Goal: Book appointment/travel/reservation

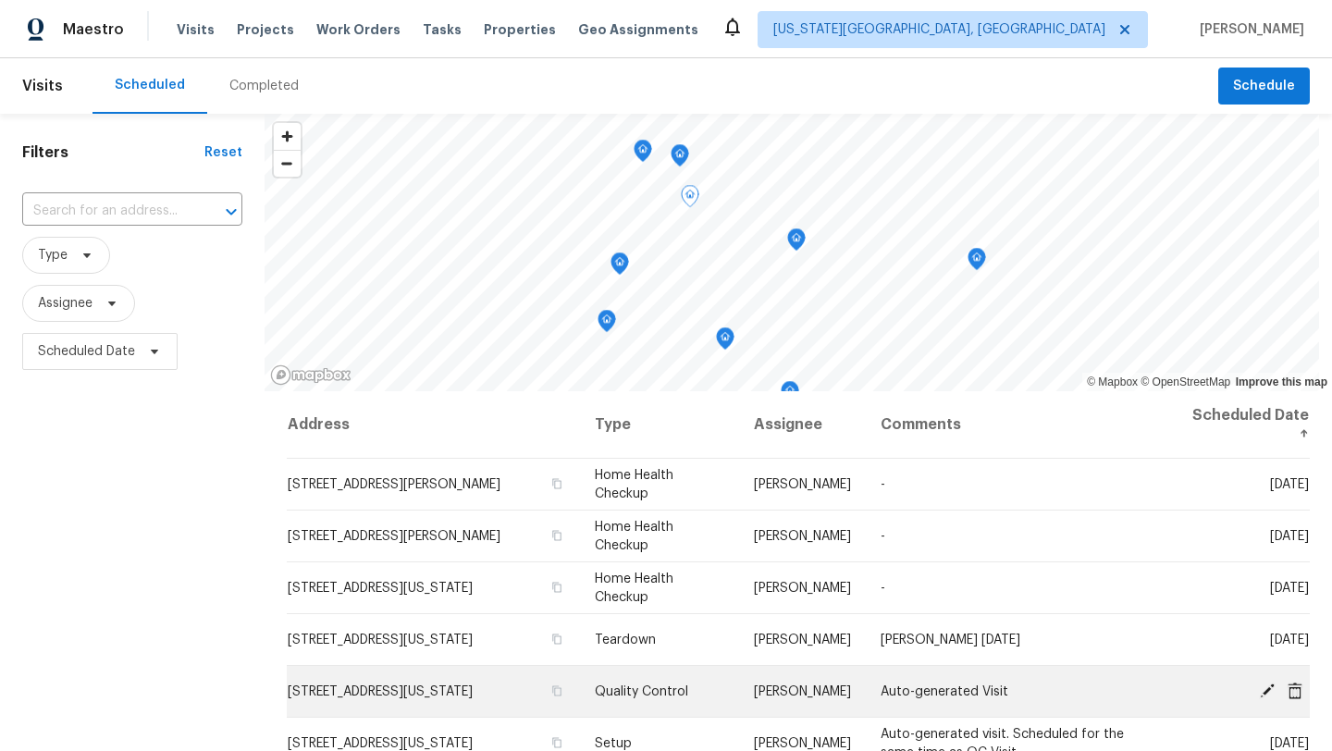
click at [1263, 690] on icon at bounding box center [1267, 690] width 17 height 17
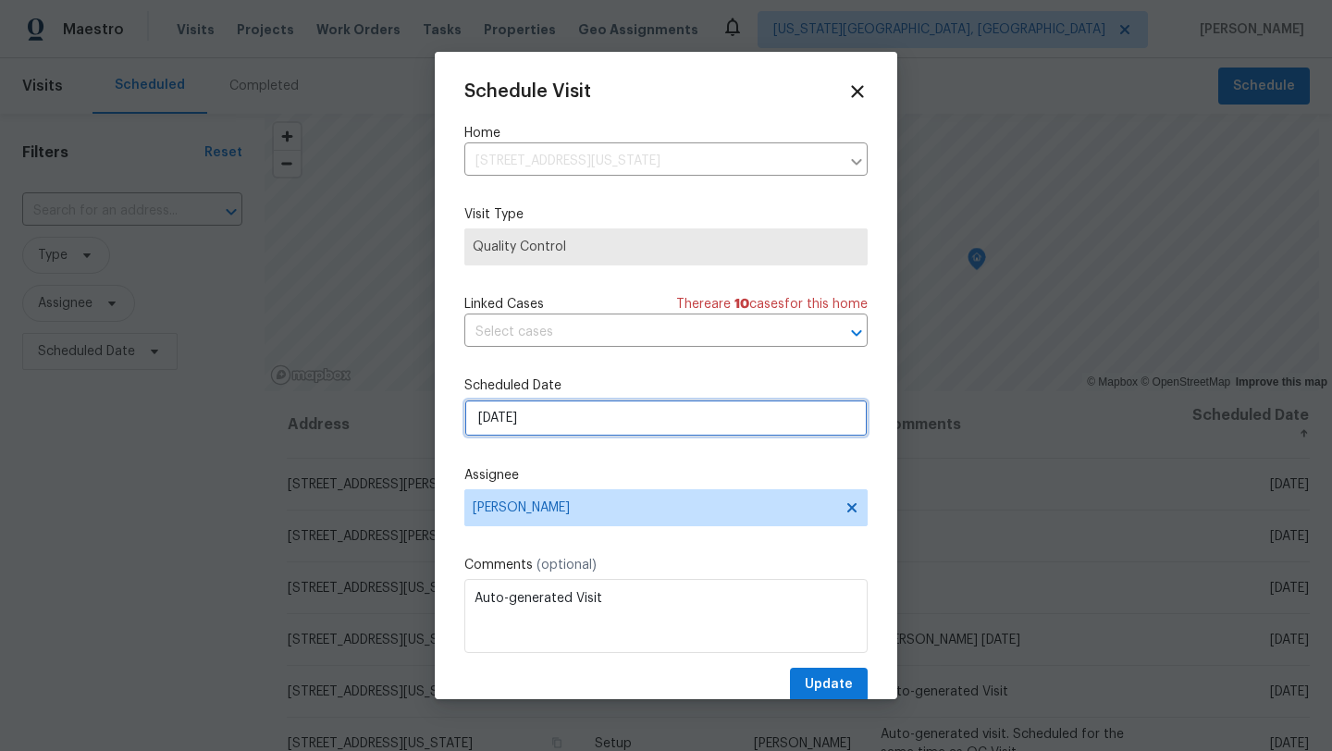
click at [597, 411] on input "[DATE]" at bounding box center [665, 418] width 403 height 37
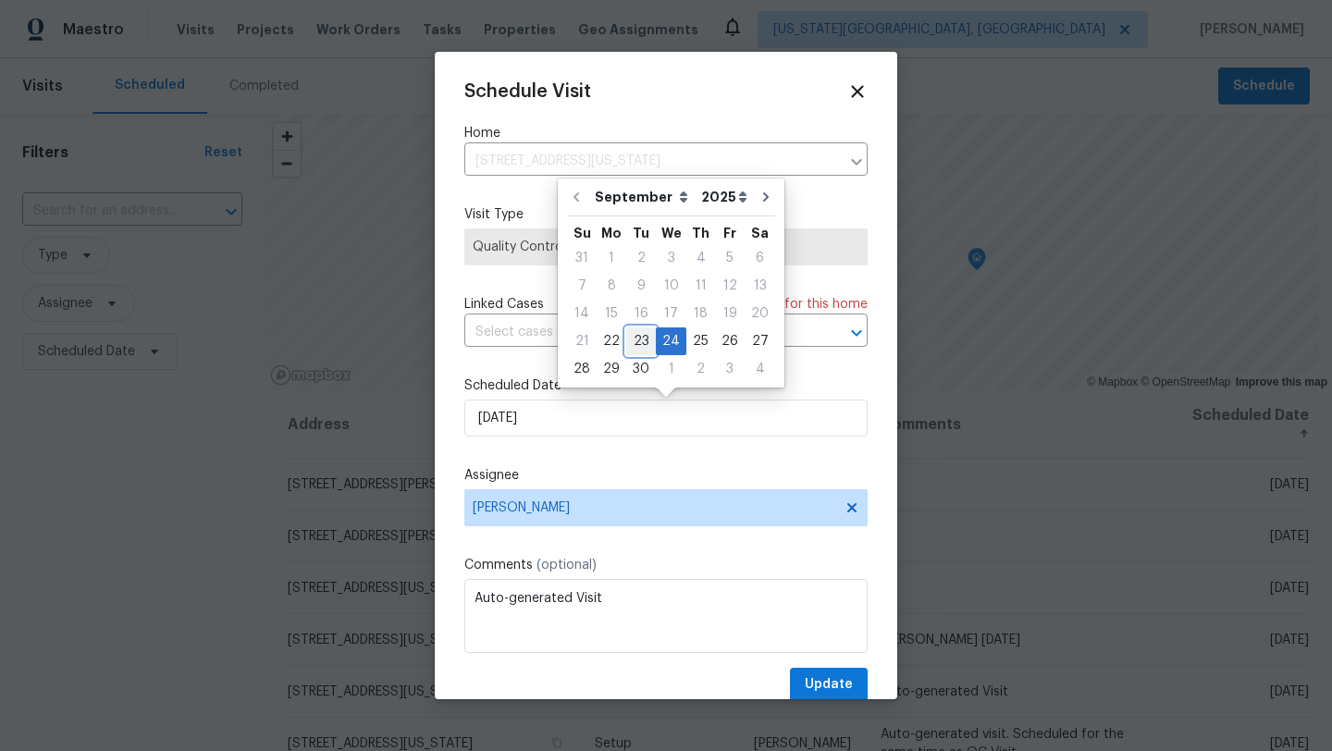
click at [636, 339] on div "23" at bounding box center [641, 341] width 30 height 26
type input "[DATE]"
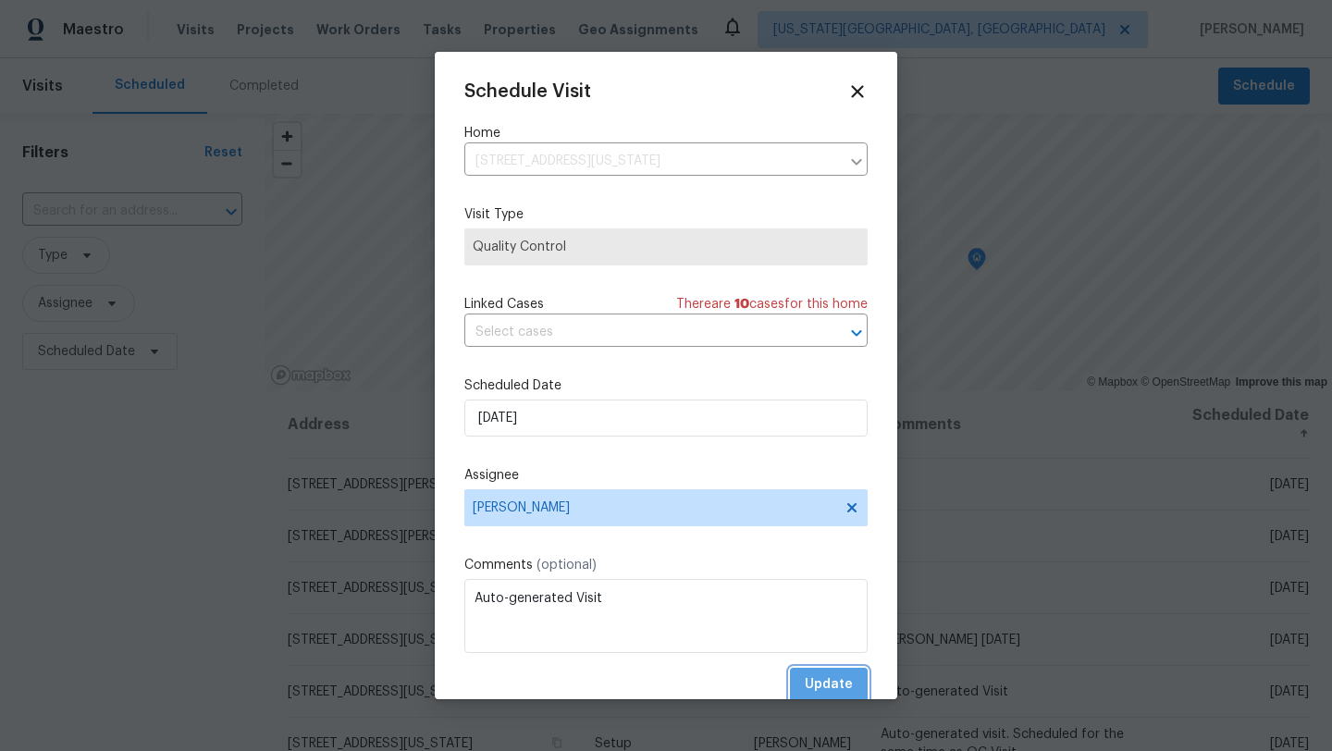
click at [840, 684] on span "Update" at bounding box center [829, 684] width 48 height 23
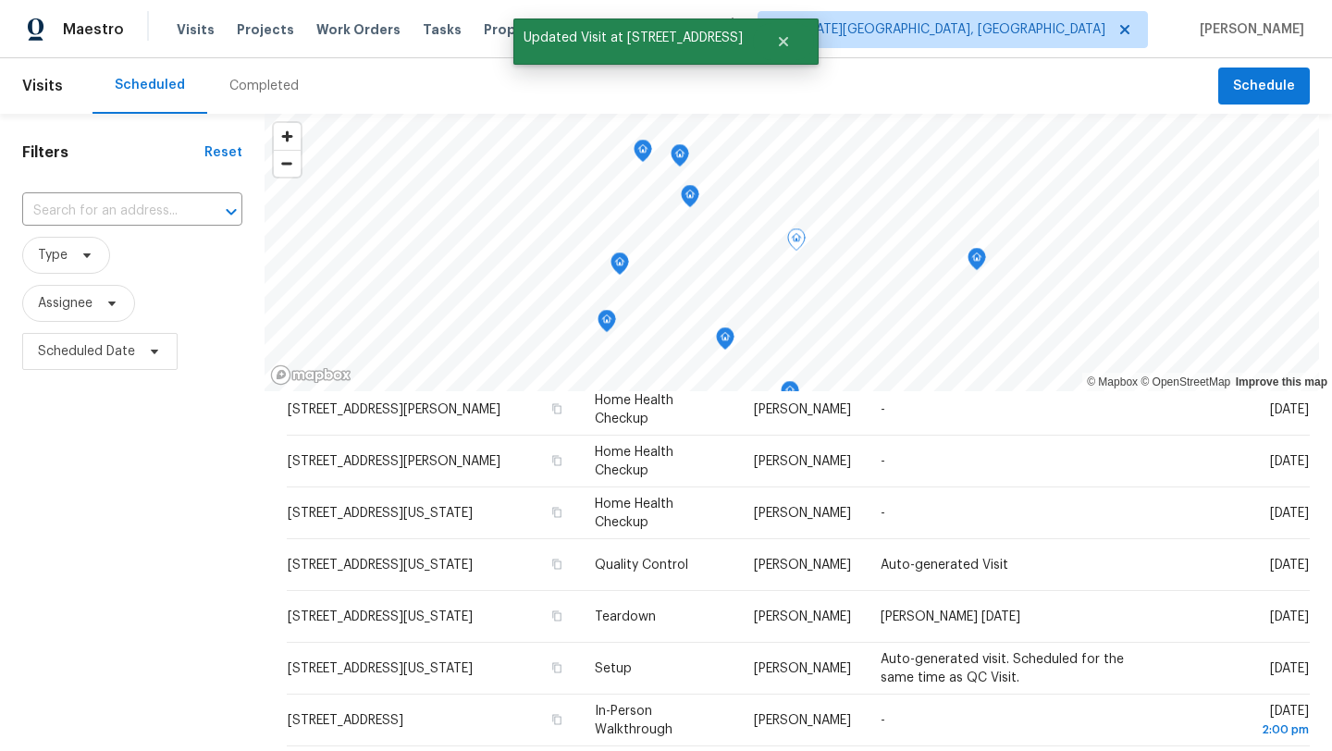
scroll to position [101, 0]
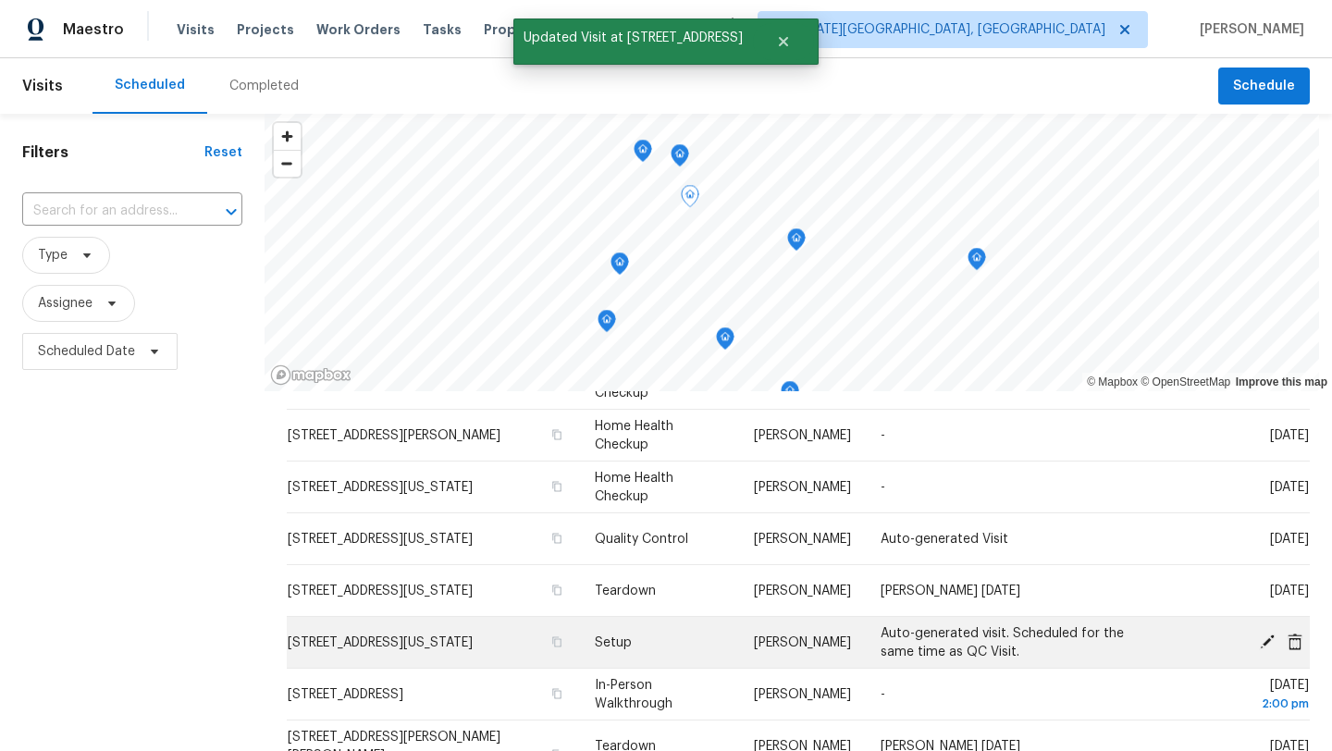
click at [1265, 635] on icon at bounding box center [1267, 641] width 17 height 17
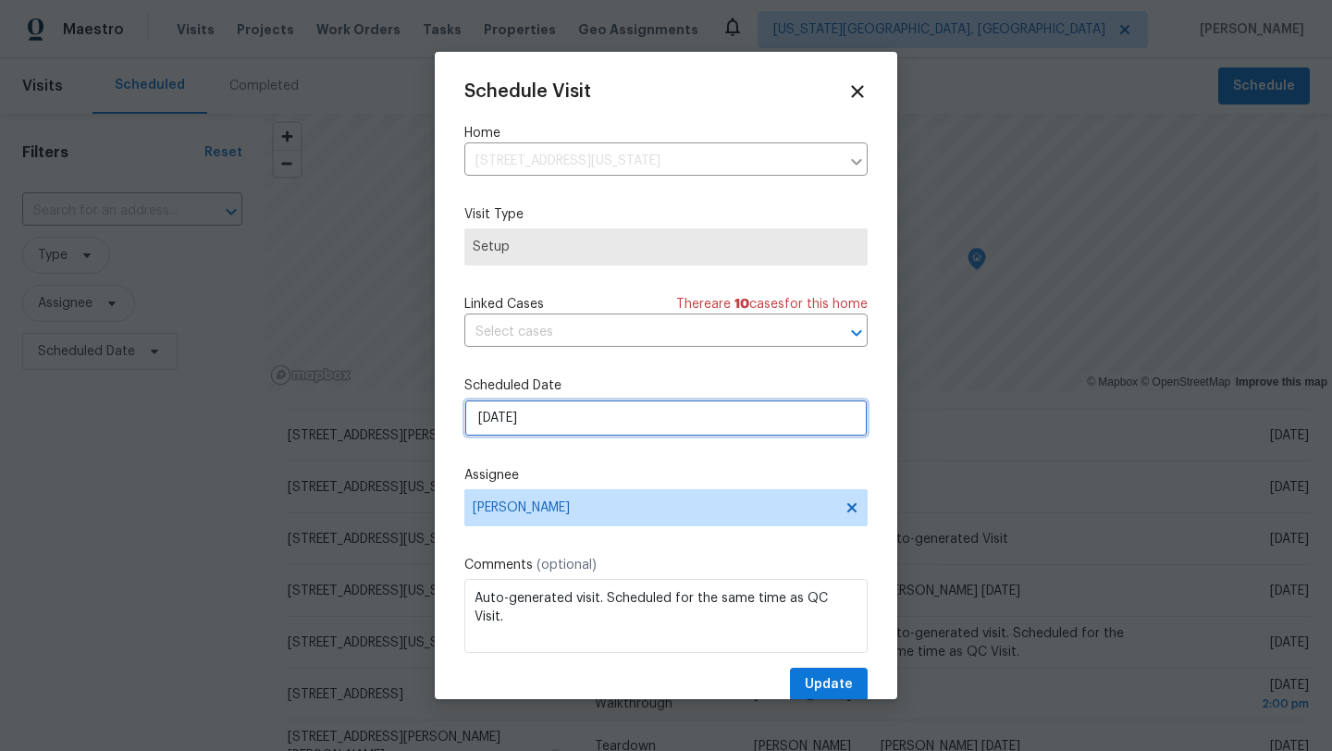
click at [623, 414] on input "[DATE]" at bounding box center [665, 418] width 403 height 37
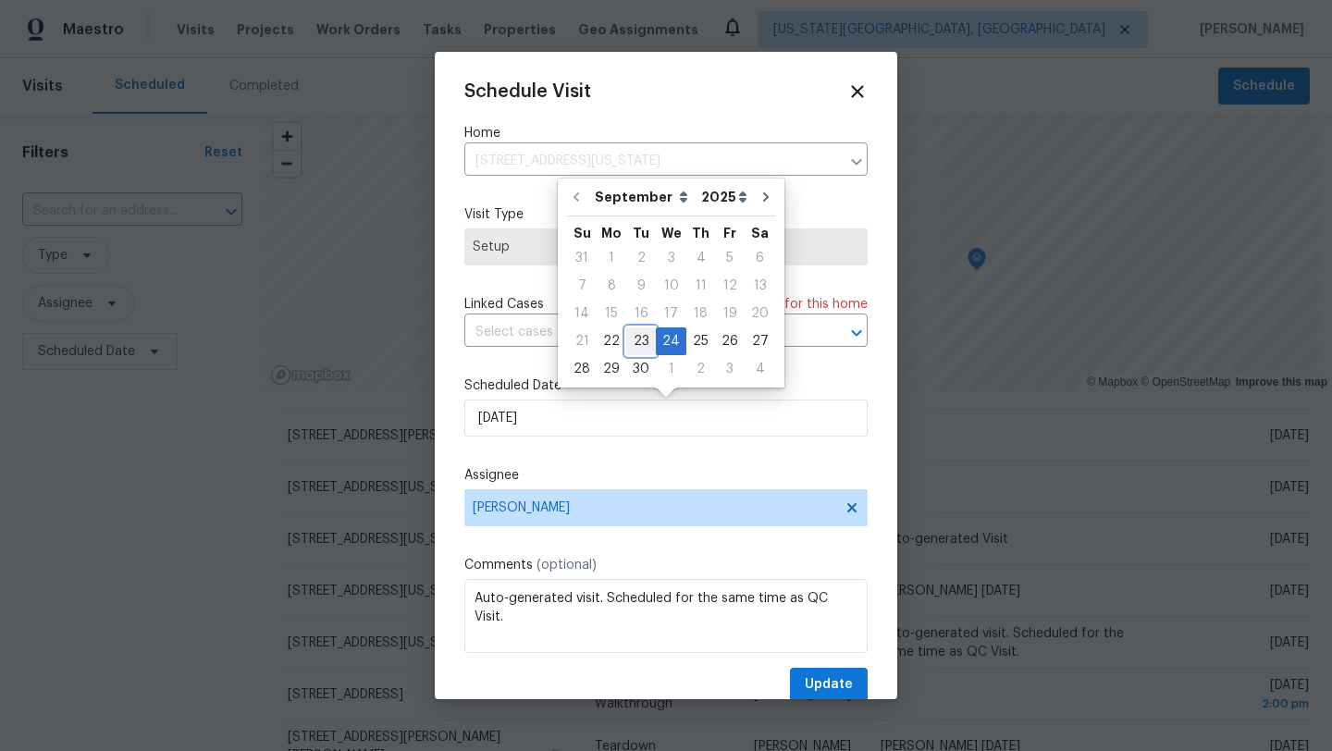
click at [637, 339] on div "23" at bounding box center [641, 341] width 30 height 26
type input "[DATE]"
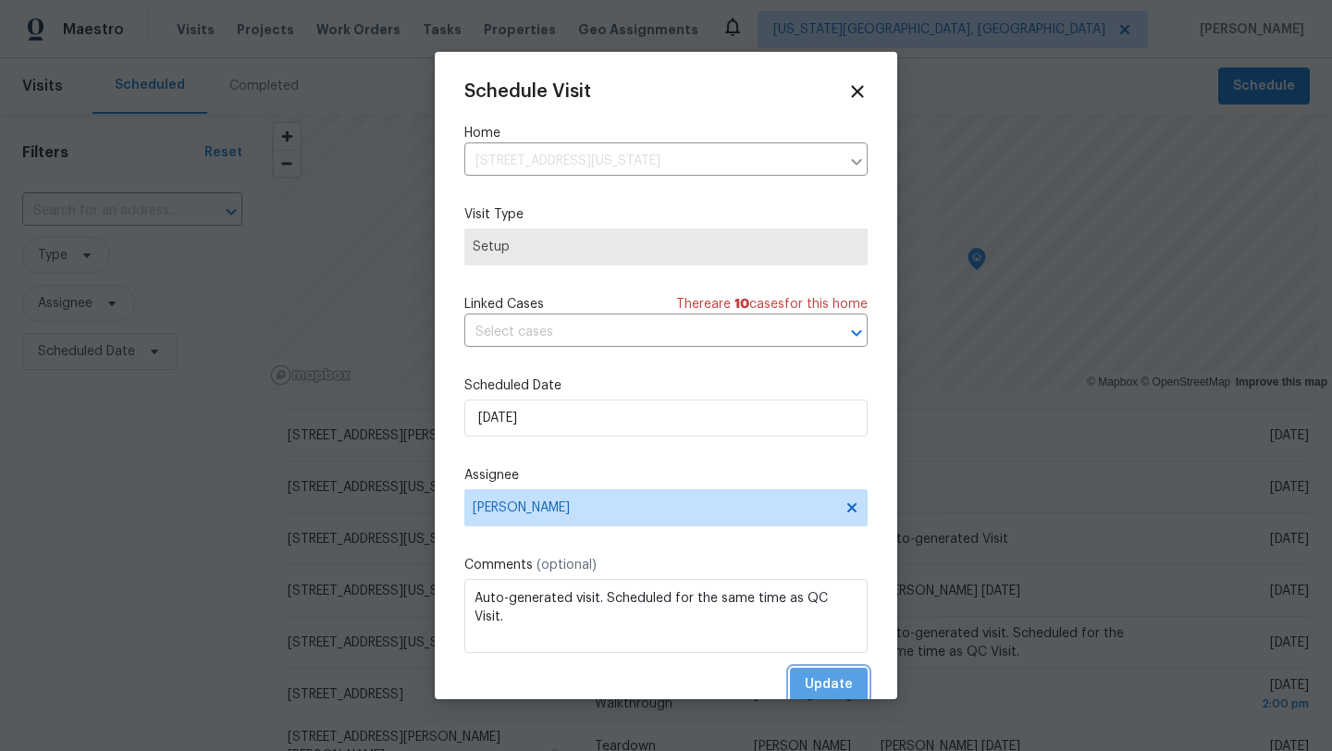
click at [825, 682] on span "Update" at bounding box center [829, 684] width 48 height 23
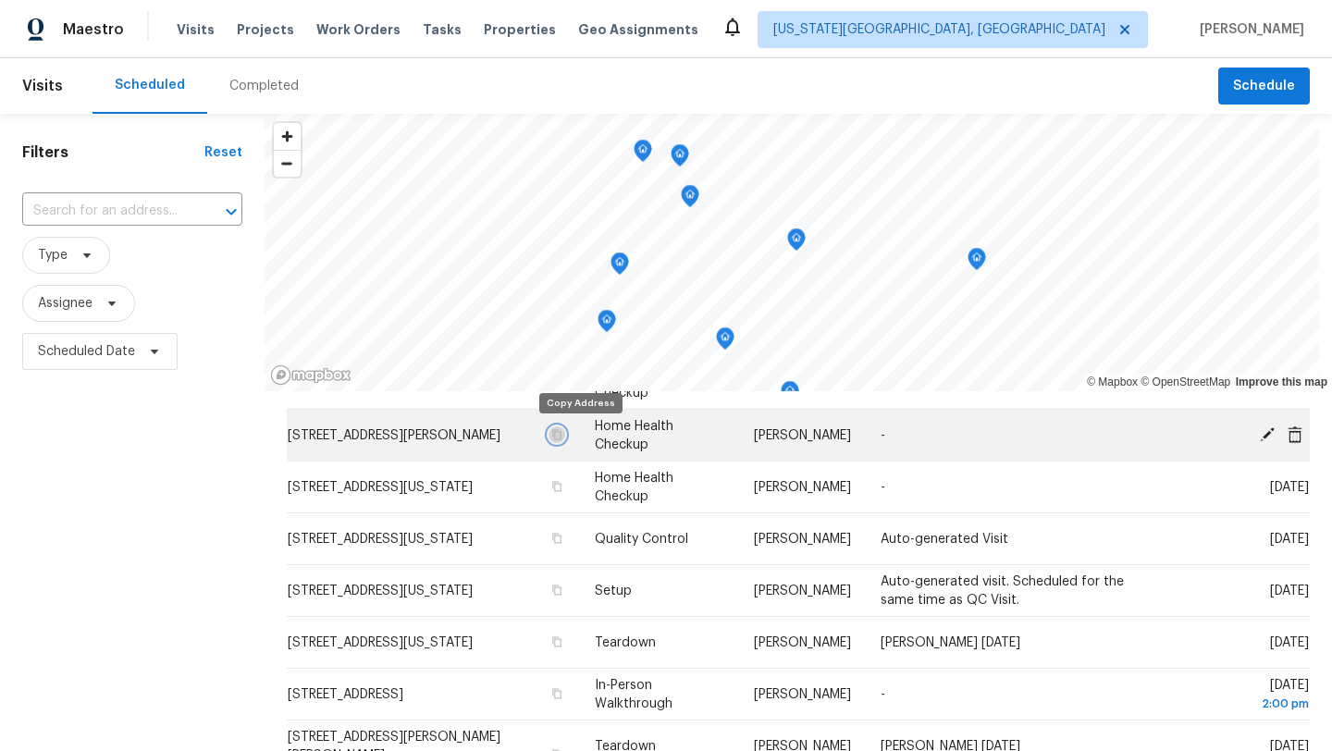
click at [562, 433] on icon "button" at bounding box center [556, 434] width 11 height 11
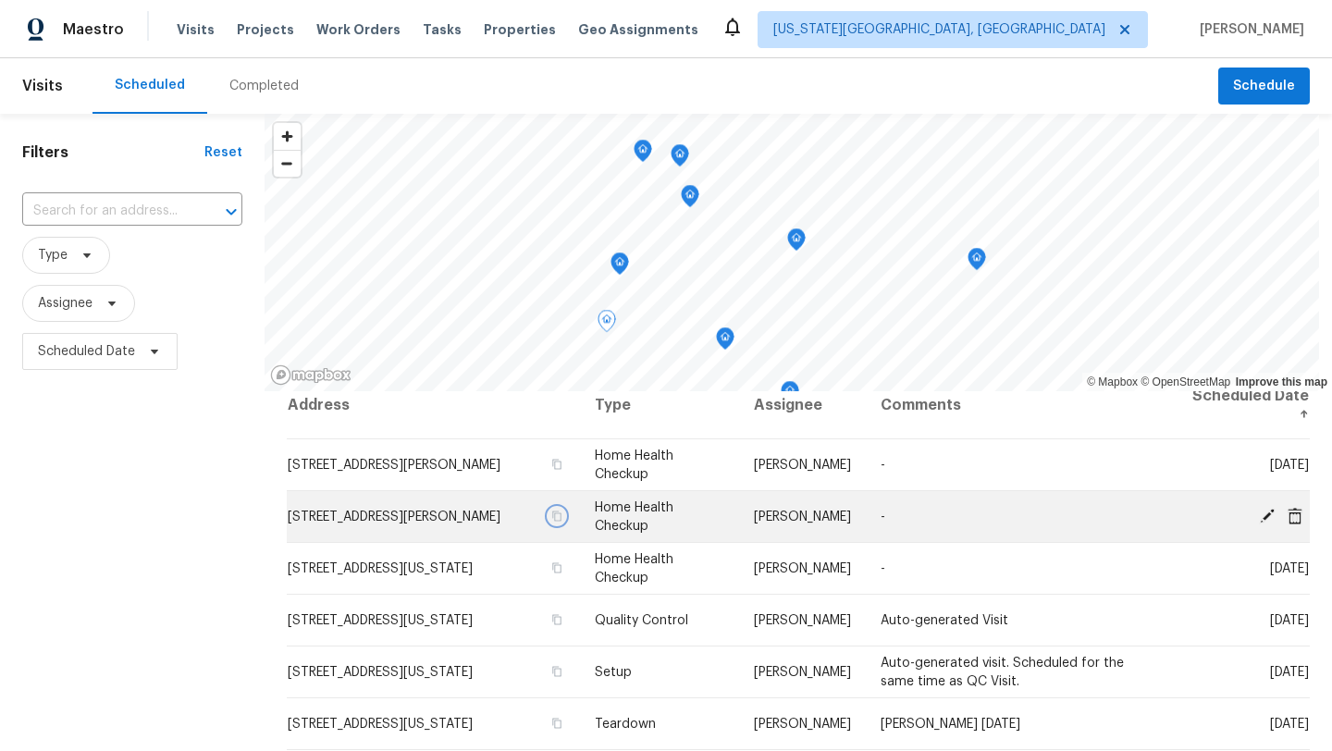
scroll to position [18, 0]
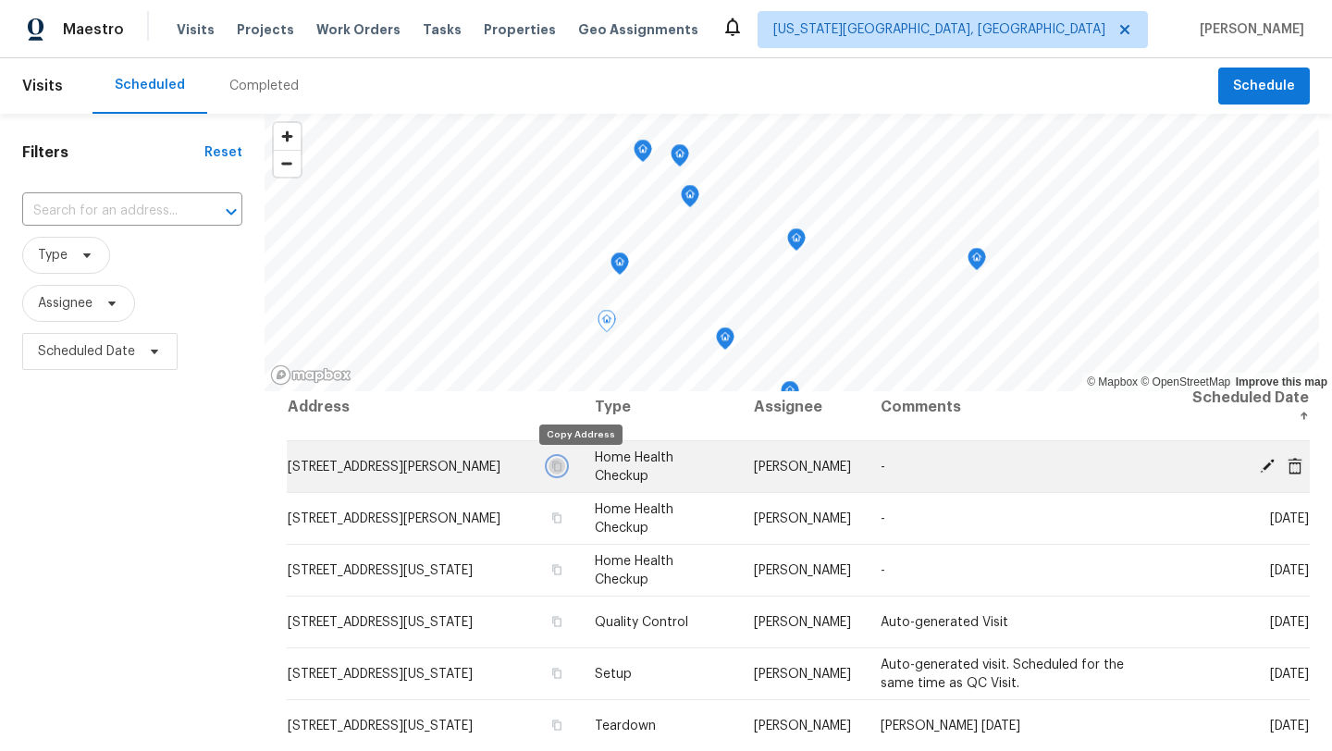
click at [562, 463] on icon "button" at bounding box center [556, 466] width 11 height 11
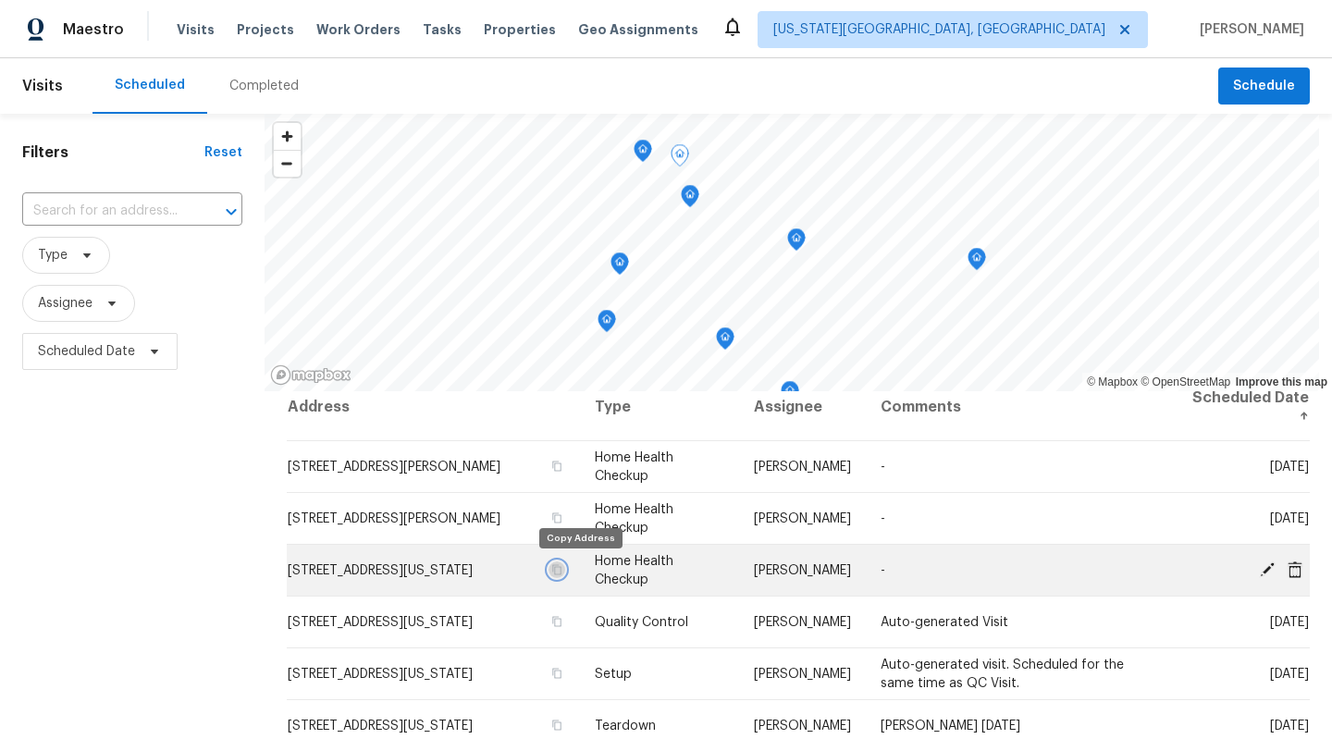
click at [561, 568] on icon "button" at bounding box center [556, 569] width 9 height 10
click at [1262, 566] on icon at bounding box center [1267, 569] width 17 height 17
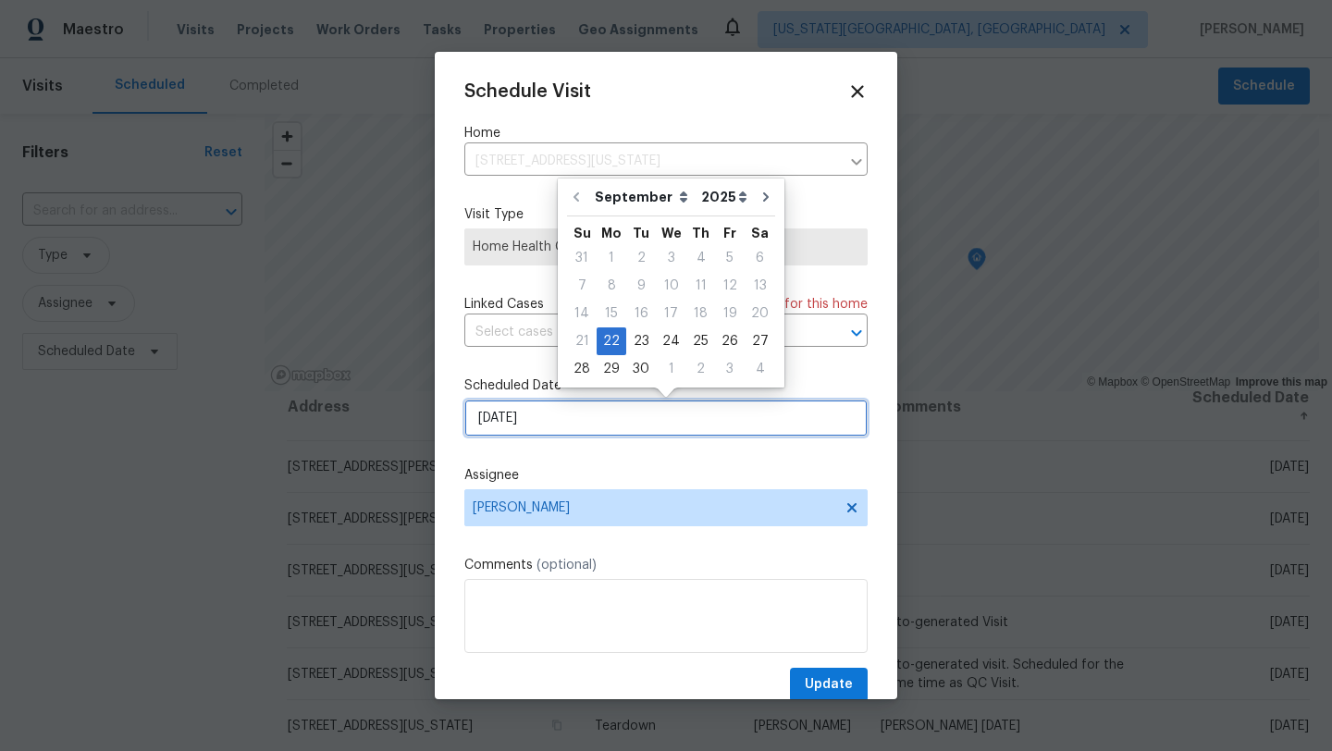
click at [546, 428] on input "[DATE]" at bounding box center [665, 418] width 403 height 37
click at [639, 339] on div "23" at bounding box center [641, 341] width 30 height 26
type input "[DATE]"
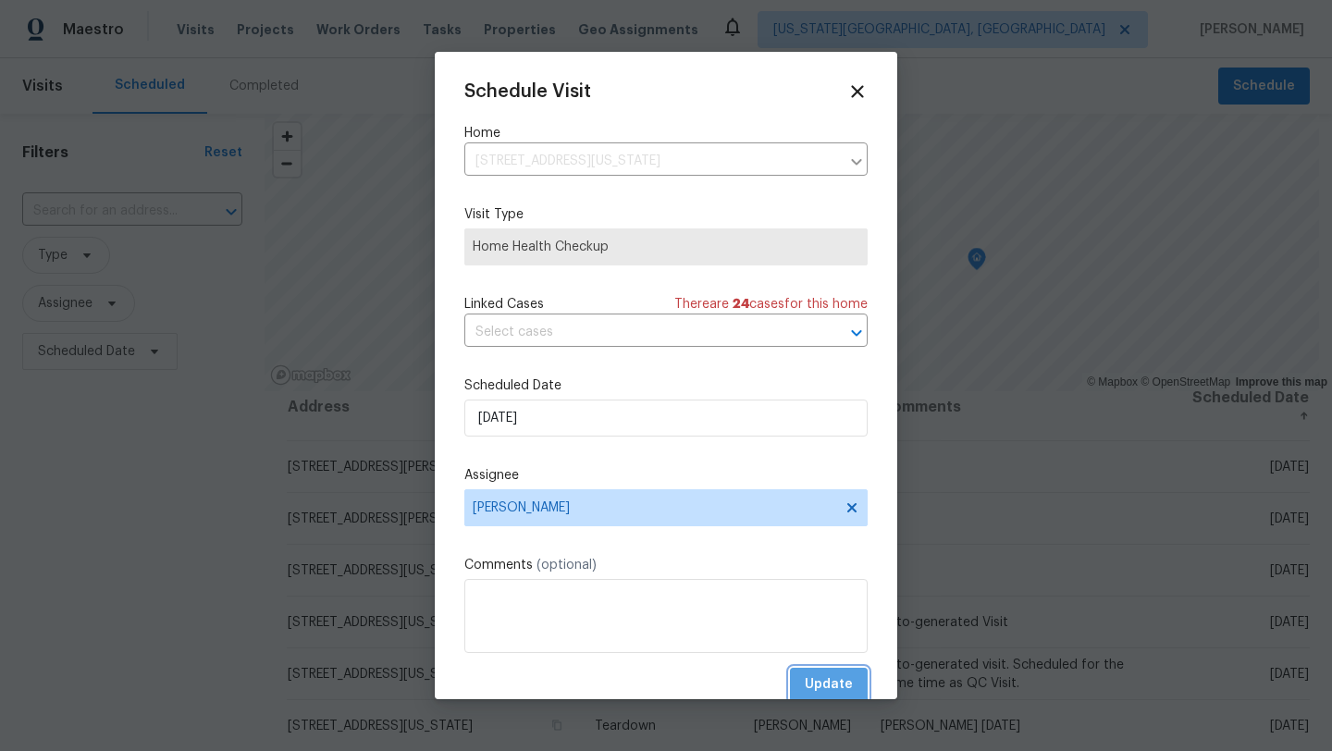
click at [814, 681] on span "Update" at bounding box center [829, 684] width 48 height 23
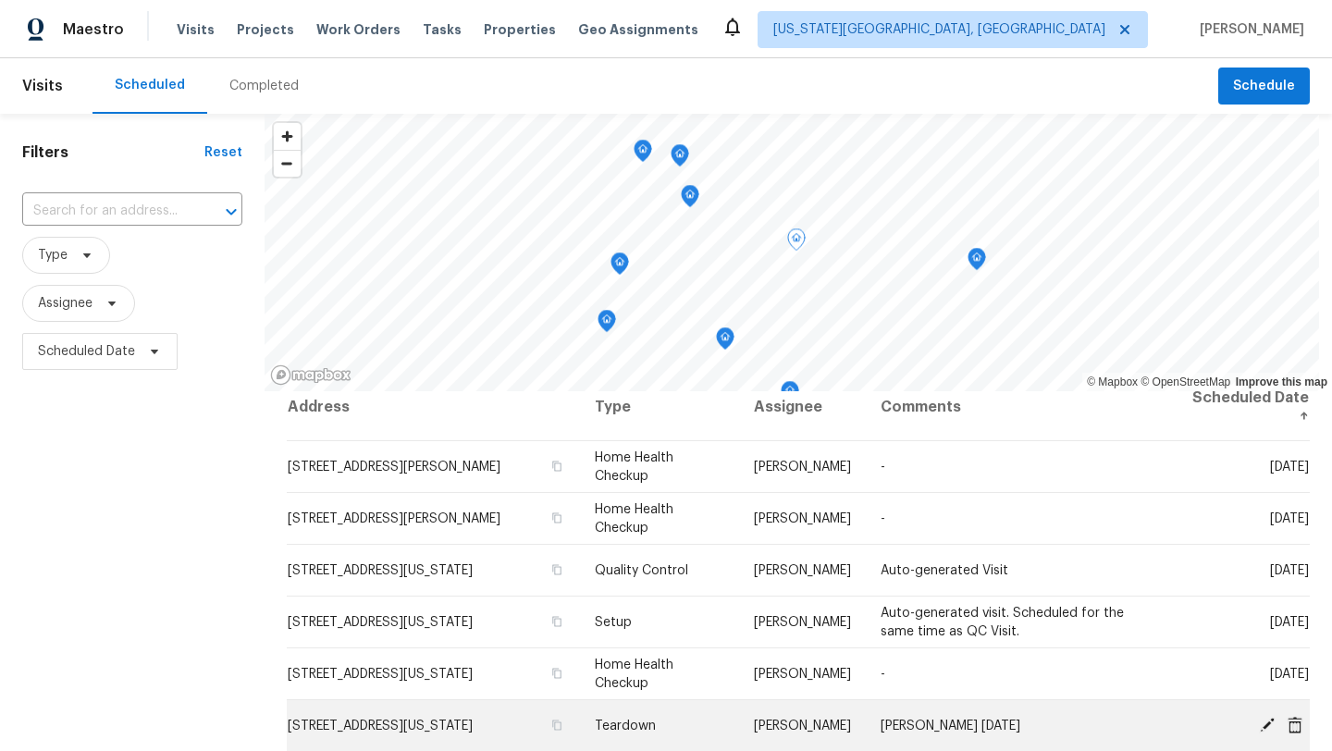
click at [1267, 721] on icon at bounding box center [1267, 724] width 15 height 15
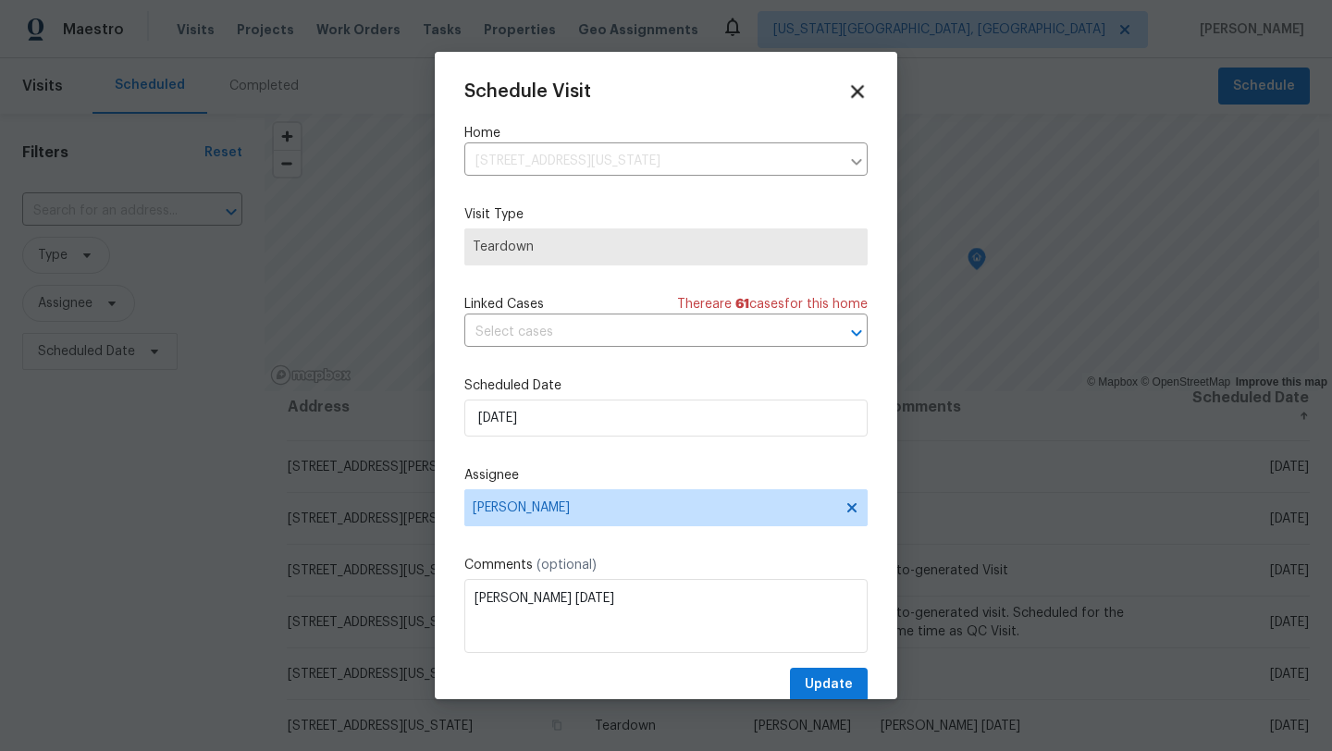
click at [861, 87] on icon at bounding box center [857, 91] width 13 height 13
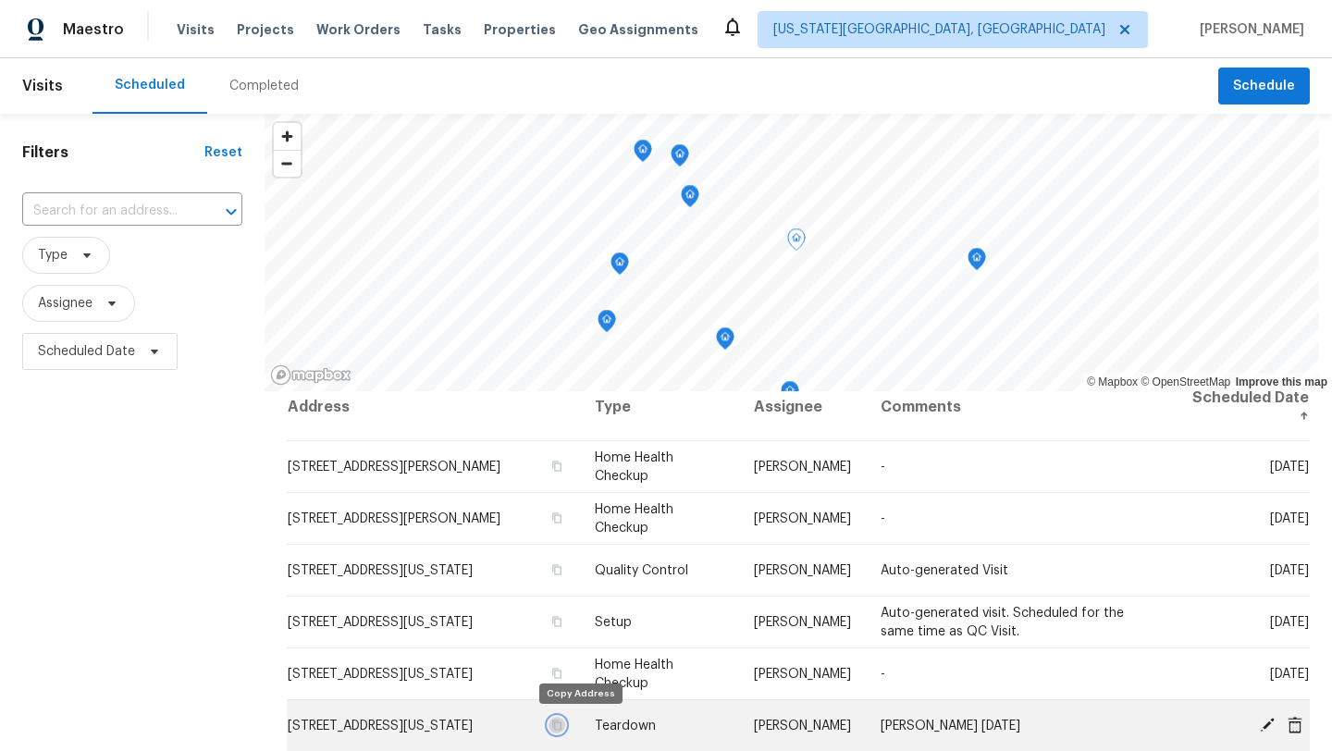
click at [561, 721] on icon "button" at bounding box center [556, 725] width 9 height 10
click at [1264, 720] on icon at bounding box center [1267, 724] width 17 height 17
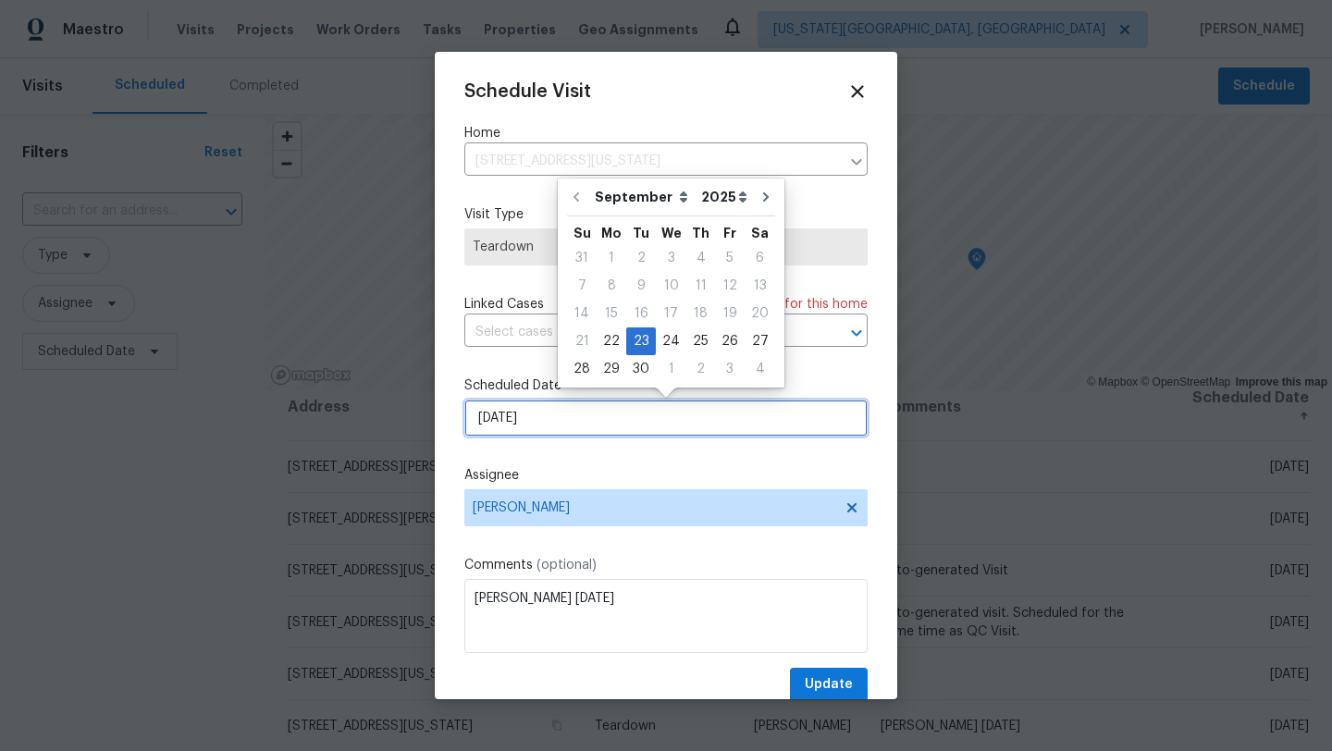
click at [639, 430] on input "[DATE]" at bounding box center [665, 418] width 403 height 37
click at [607, 338] on div "22" at bounding box center [612, 341] width 30 height 26
type input "[DATE]"
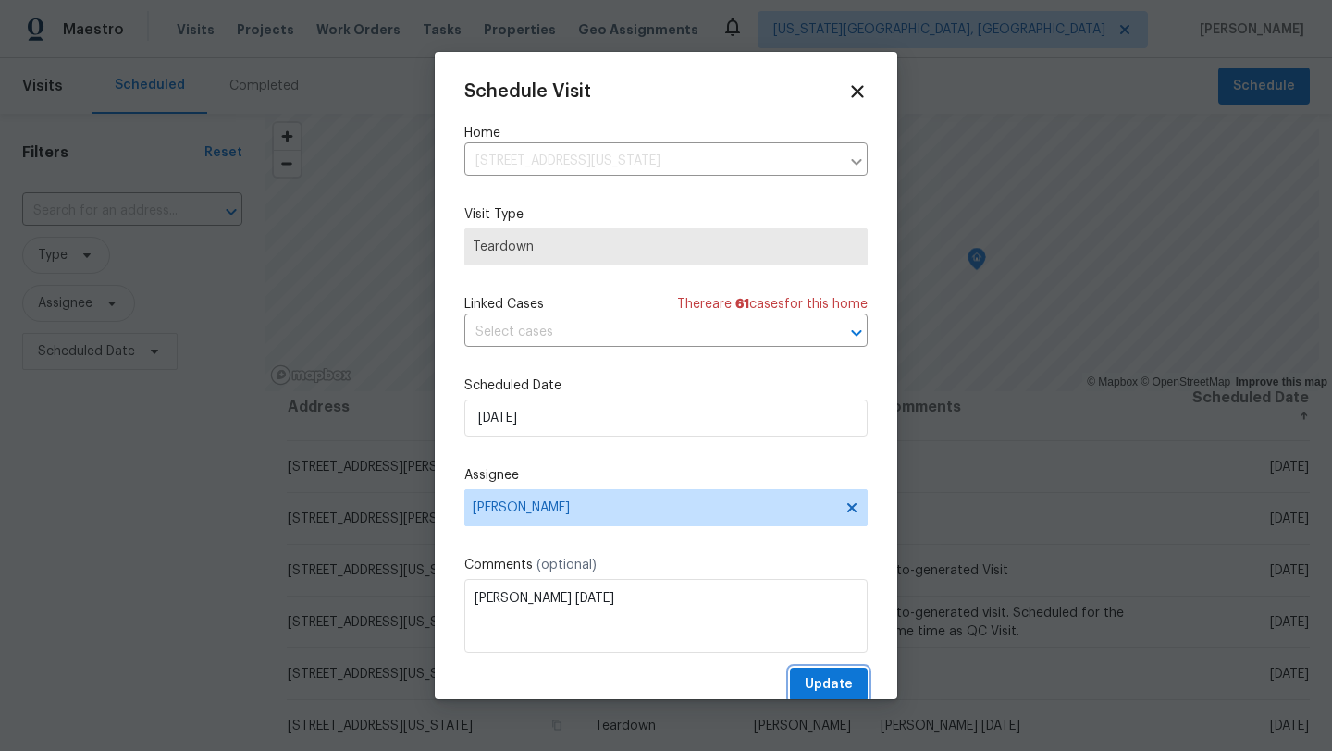
click at [812, 683] on span "Update" at bounding box center [829, 684] width 48 height 23
